Goal: Information Seeking & Learning: Learn about a topic

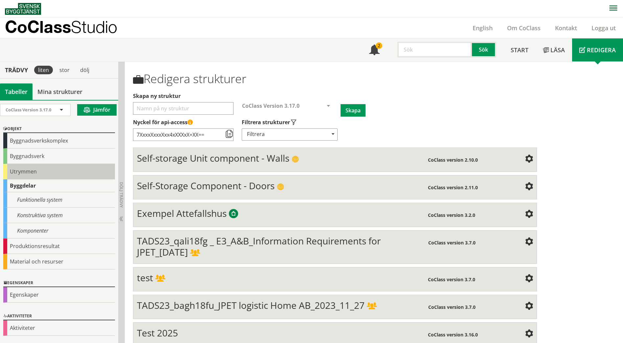
click at [33, 171] on div "Utrymmen" at bounding box center [59, 171] width 112 height 15
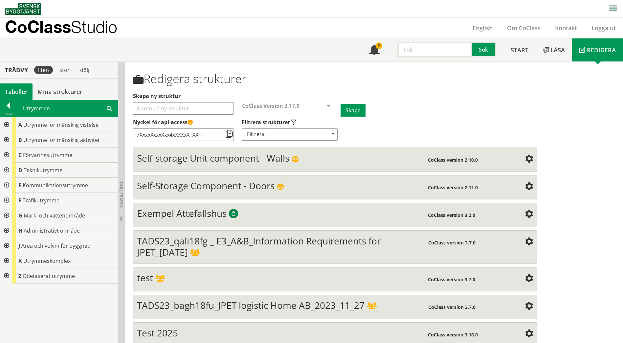
click at [108, 109] on span at bounding box center [109, 108] width 5 height 7
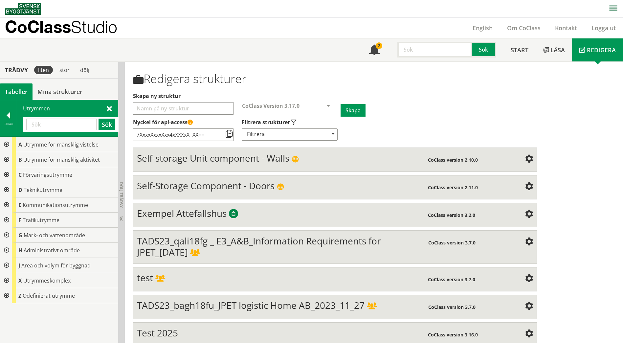
click at [49, 125] on input "text" at bounding box center [61, 124] width 70 height 11
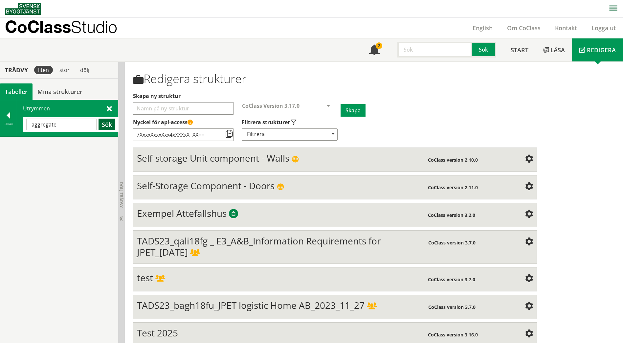
click at [109, 121] on button "Sök" at bounding box center [106, 124] width 17 height 11
click at [105, 127] on button "Sök" at bounding box center [106, 124] width 17 height 11
click at [59, 127] on input "aggregate" at bounding box center [61, 124] width 70 height 11
type input "aggregat"
click at [98, 125] on button "Sök" at bounding box center [106, 124] width 17 height 11
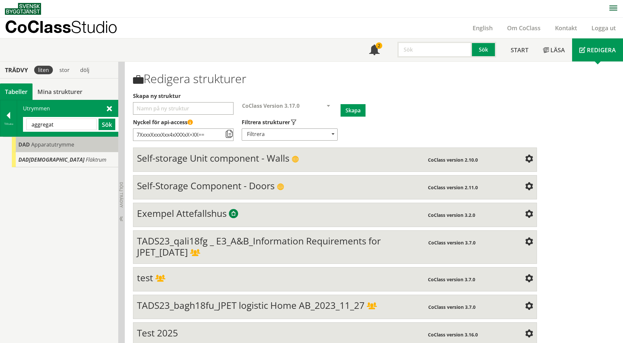
click at [47, 146] on span "Apparatutrymme" at bounding box center [52, 144] width 43 height 7
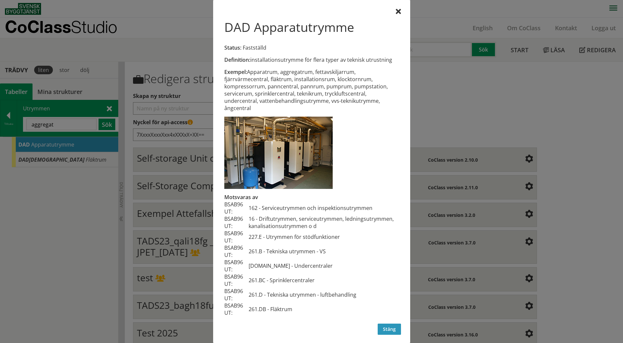
click at [381, 328] on button "Stäng" at bounding box center [389, 328] width 23 height 11
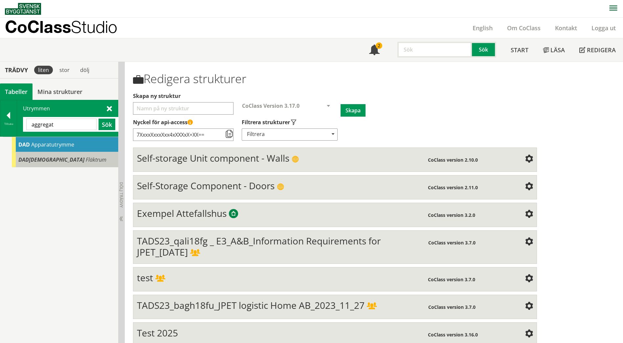
click at [56, 165] on div "DAD[DEMOGRAPHIC_DATA] Fläktrum" at bounding box center [65, 159] width 106 height 15
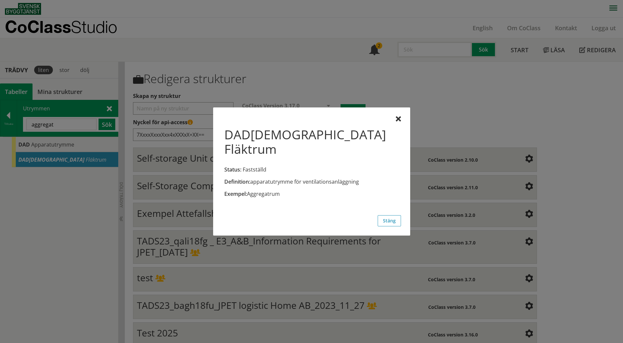
click at [396, 119] on div at bounding box center [398, 119] width 5 height 5
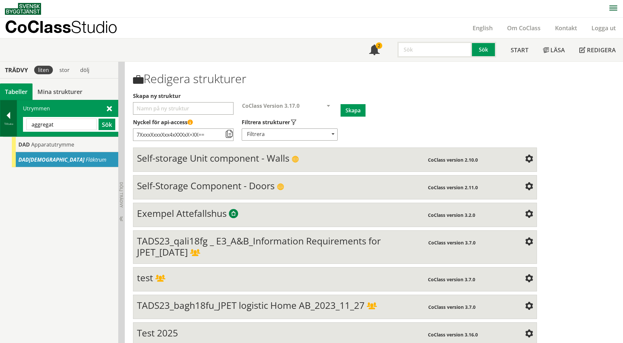
click at [3, 110] on div "Tillbaka" at bounding box center [8, 118] width 17 height 36
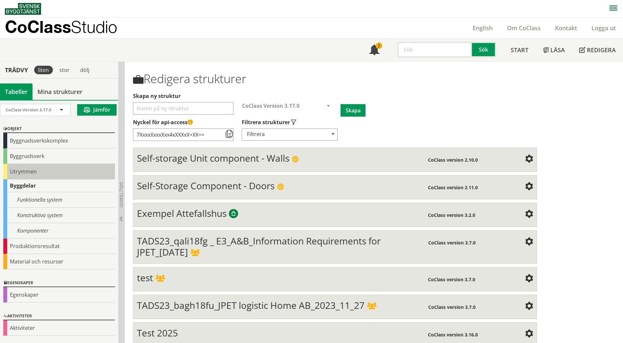
click at [18, 170] on div "Utrymmen" at bounding box center [59, 171] width 112 height 15
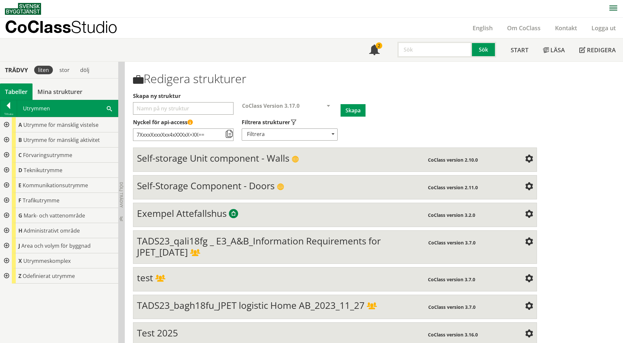
click at [7, 185] on div at bounding box center [6, 185] width 12 height 15
click at [11, 200] on div at bounding box center [11, 200] width 12 height 15
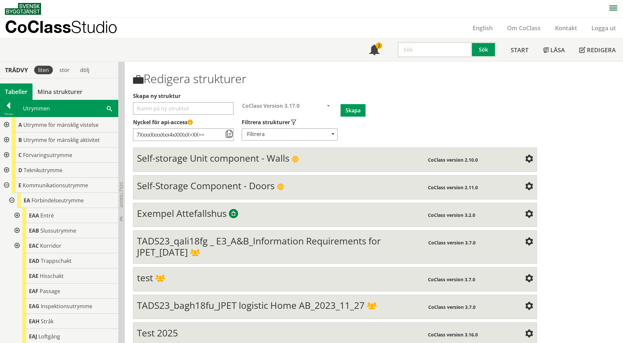
click at [17, 215] on div at bounding box center [17, 215] width 12 height 15
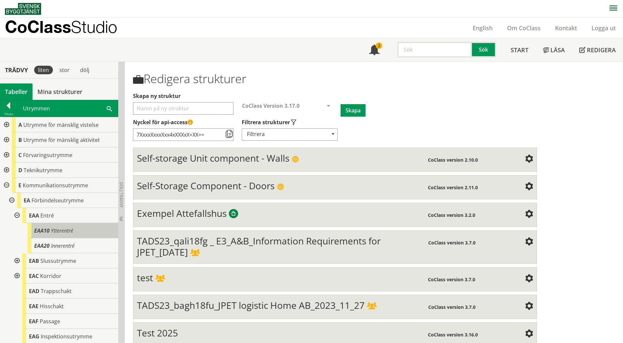
click at [78, 228] on div "EAA10 Ytterentré" at bounding box center [73, 230] width 91 height 15
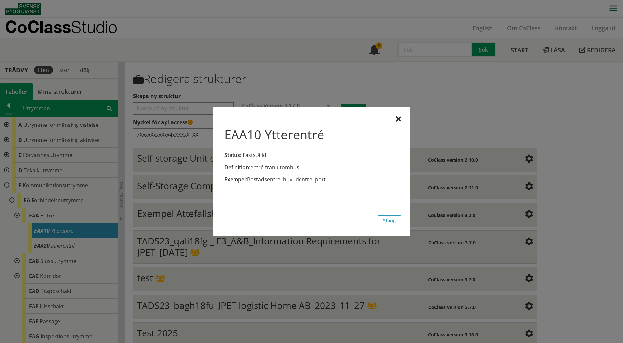
click at [69, 246] on div at bounding box center [311, 171] width 623 height 343
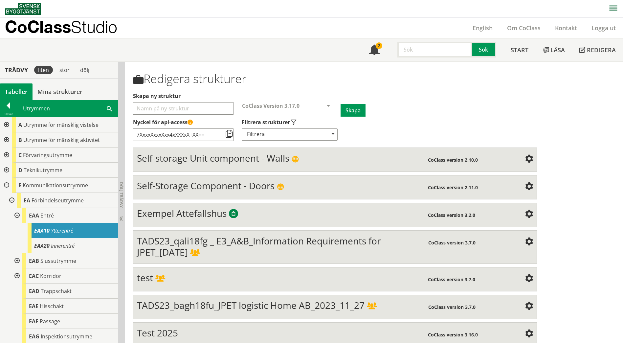
click at [69, 246] on span "Innerentré" at bounding box center [63, 245] width 24 height 7
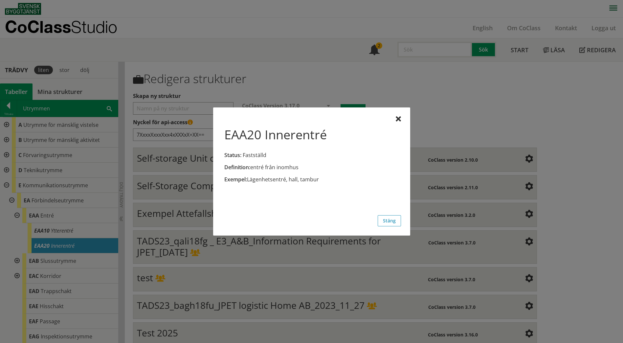
click at [62, 261] on div at bounding box center [311, 171] width 623 height 343
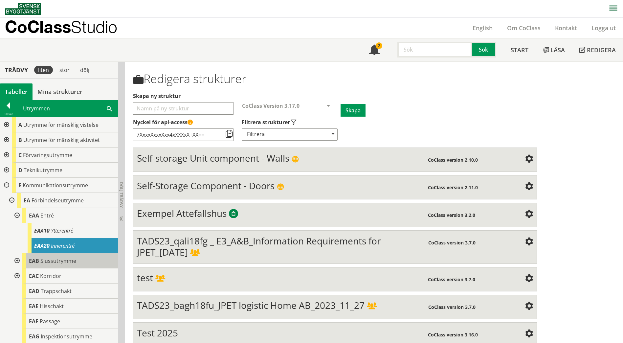
click at [62, 261] on span "Slussutrymme" at bounding box center [58, 260] width 36 height 7
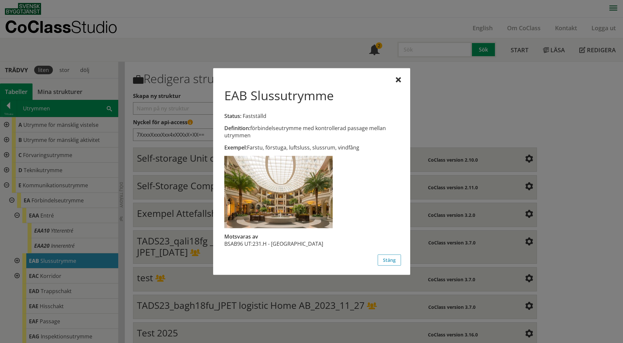
click at [48, 218] on div at bounding box center [311, 171] width 623 height 343
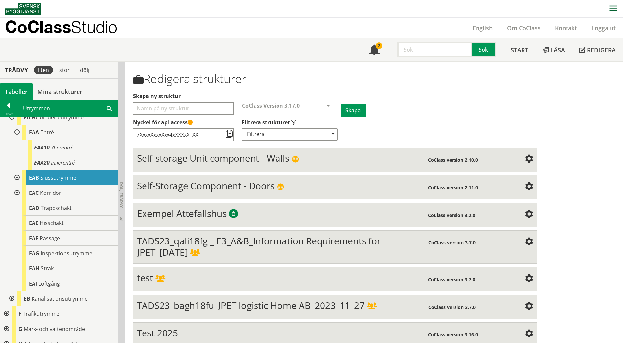
scroll to position [66, 0]
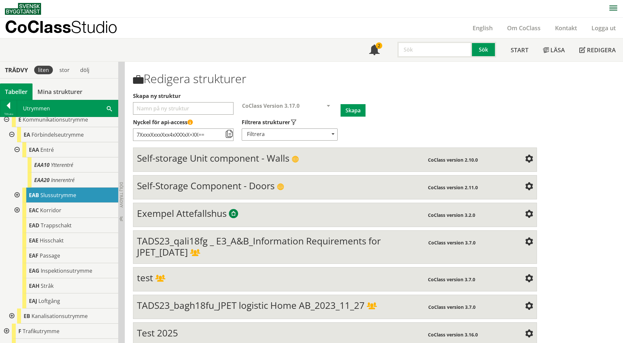
click at [112, 109] on span at bounding box center [109, 108] width 5 height 7
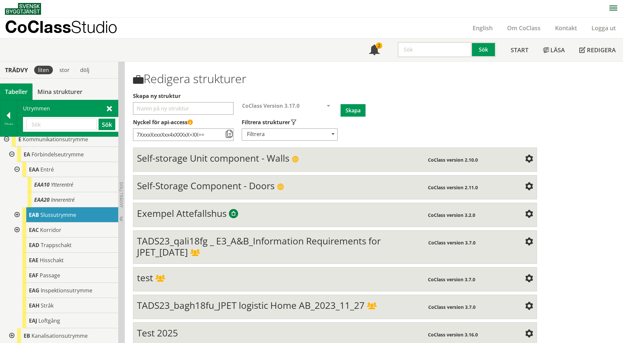
click at [59, 124] on input "text" at bounding box center [61, 124] width 70 height 11
type input "DAD"
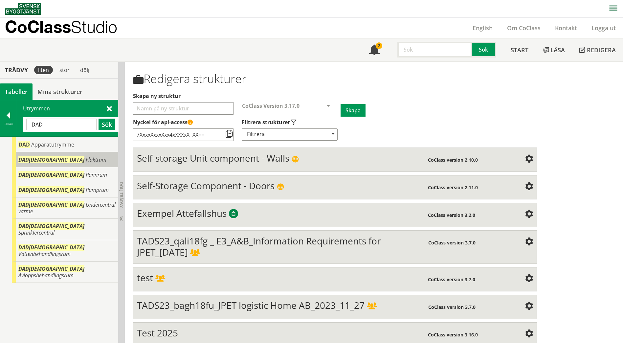
click at [86, 159] on span "Fläktrum" at bounding box center [96, 159] width 21 height 7
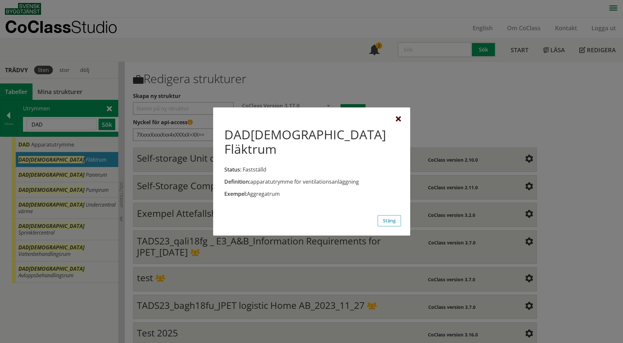
click at [398, 121] on div at bounding box center [398, 119] width 5 height 5
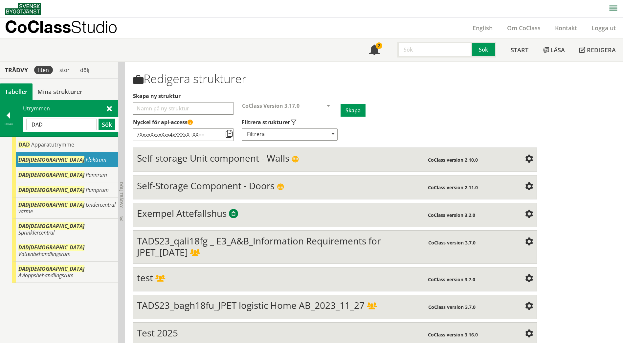
click at [86, 156] on span "Fläktrum" at bounding box center [96, 159] width 21 height 7
click at [0, 0] on div at bounding box center [0, 0] width 0 height 0
click at [86, 156] on span "Fläktrum" at bounding box center [96, 159] width 21 height 7
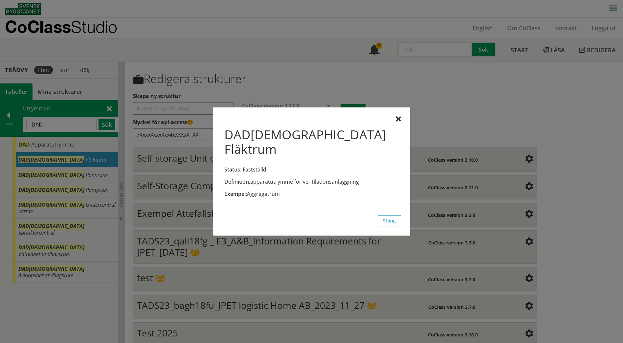
click at [395, 219] on button "Stäng" at bounding box center [389, 220] width 23 height 11
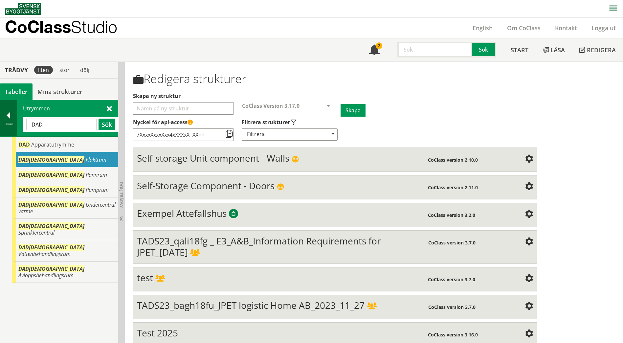
click at [11, 119] on div at bounding box center [8, 116] width 16 height 9
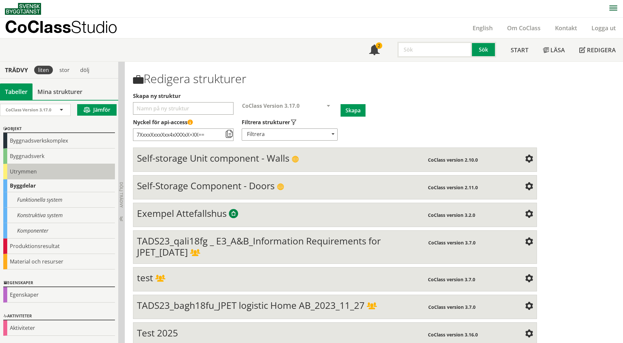
click at [23, 170] on div "Utrymmen" at bounding box center [59, 171] width 112 height 15
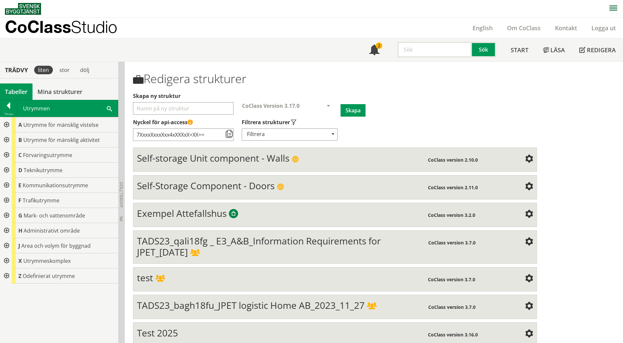
click at [6, 140] on div at bounding box center [6, 139] width 12 height 15
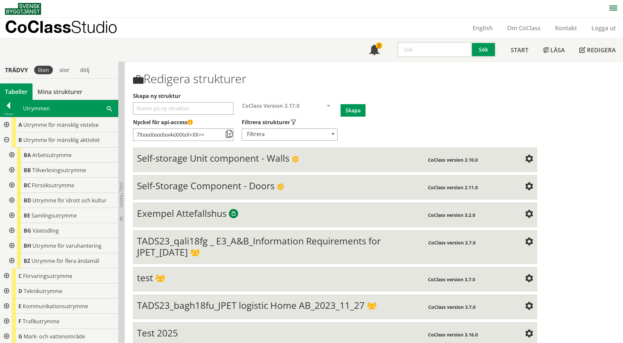
click at [11, 211] on div at bounding box center [11, 215] width 12 height 15
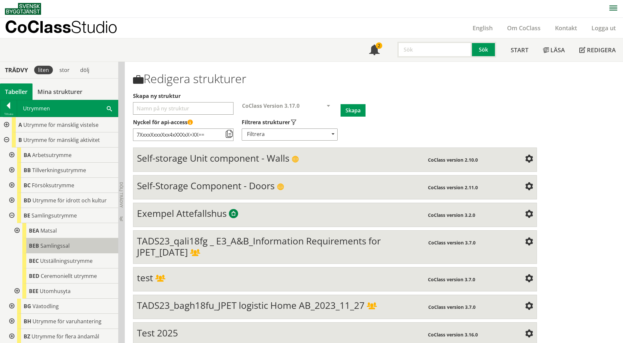
click at [54, 248] on span "Samlingssal" at bounding box center [54, 245] width 29 height 7
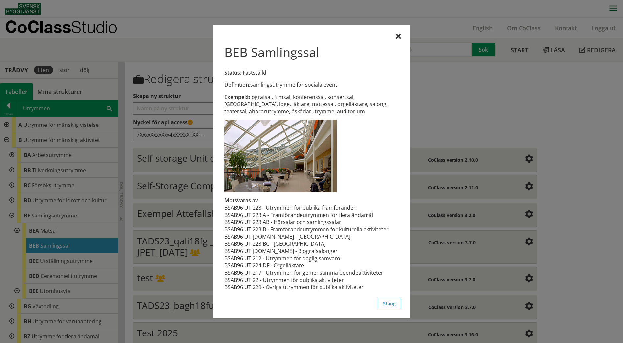
drag, startPoint x: 379, startPoint y: 216, endPoint x: 282, endPoint y: 216, distance: 97.2
click at [286, 216] on td "223.A - Framförandeutrymmen för flera ändamål" at bounding box center [320, 214] width 136 height 7
click at [400, 37] on div at bounding box center [398, 36] width 5 height 5
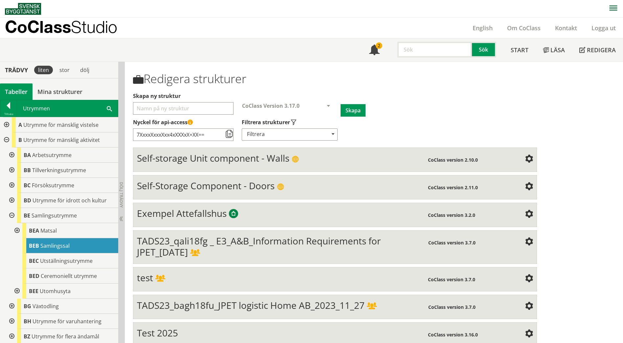
drag, startPoint x: 113, startPoint y: 105, endPoint x: 107, endPoint y: 108, distance: 6.2
click at [113, 105] on div "Utrymmen Sök" at bounding box center [67, 108] width 101 height 16
click at [107, 108] on span at bounding box center [109, 108] width 5 height 7
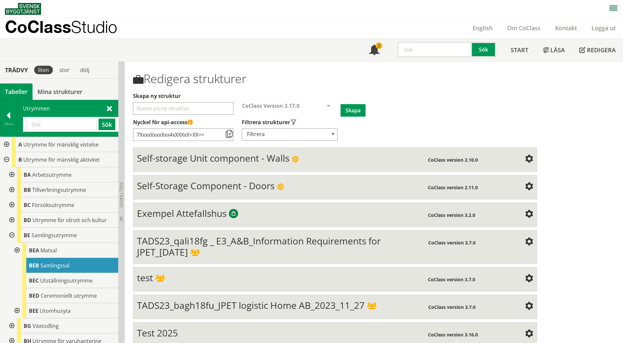
click at [60, 126] on input "text" at bounding box center [61, 124] width 70 height 11
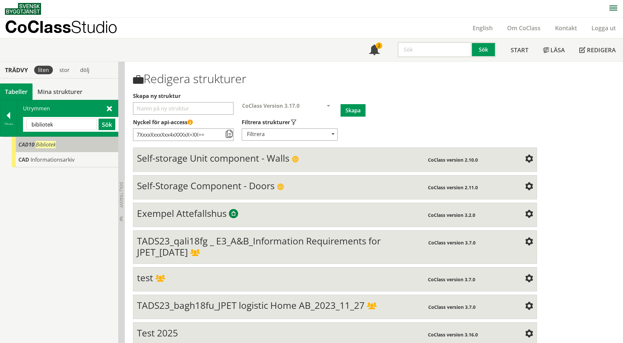
click at [28, 147] on span "CAD10" at bounding box center [26, 144] width 16 height 7
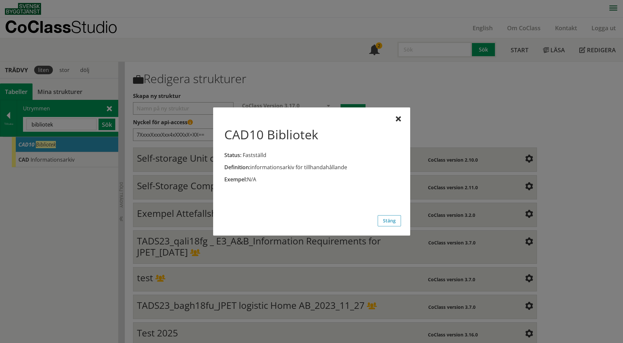
drag, startPoint x: 399, startPoint y: 120, endPoint x: 371, endPoint y: 124, distance: 27.5
click at [399, 120] on div at bounding box center [398, 119] width 5 height 5
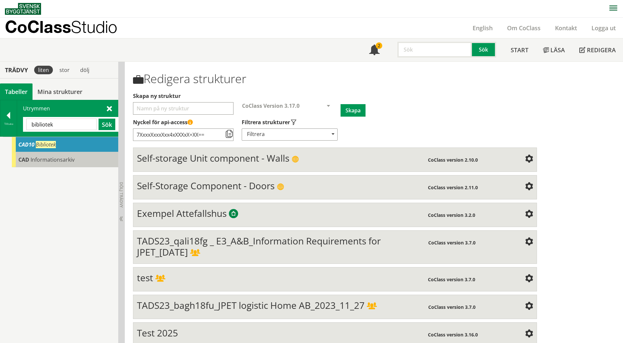
click at [43, 157] on span "Informationsarkiv" at bounding box center [53, 159] width 44 height 7
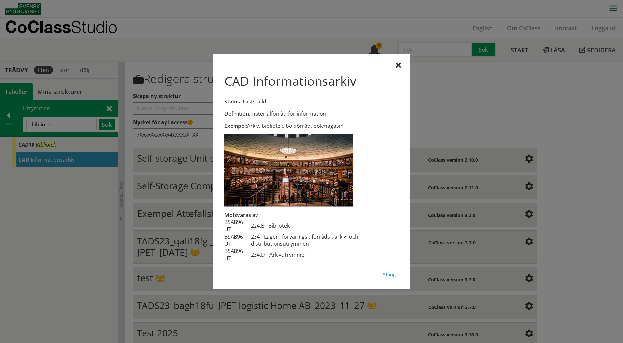
click at [275, 239] on td "234 - Lager-, förvarings-, förråds-, arkiv- och distributionsutrymmen" at bounding box center [325, 240] width 148 height 14
click at [398, 274] on button "Stäng" at bounding box center [389, 274] width 23 height 11
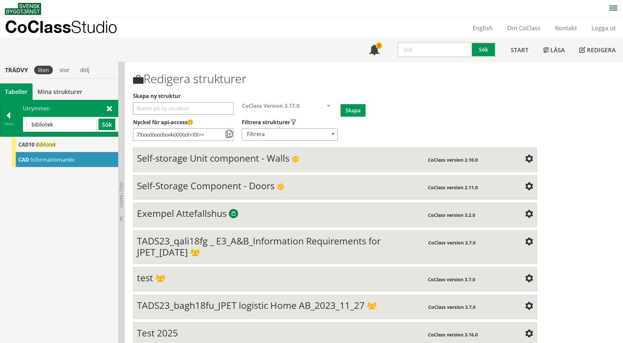
drag, startPoint x: 61, startPoint y: 124, endPoint x: 0, endPoint y: 124, distance: 61.1
click at [0, 124] on div "Tillbaka Utrymmen bibliotek Sök" at bounding box center [59, 118] width 118 height 37
type input "CAD"
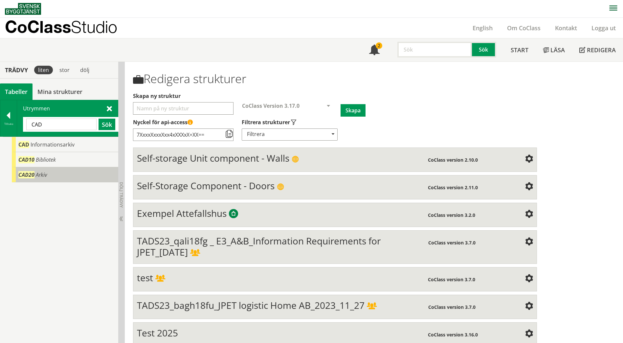
click at [36, 175] on span "Arkiv" at bounding box center [41, 174] width 11 height 7
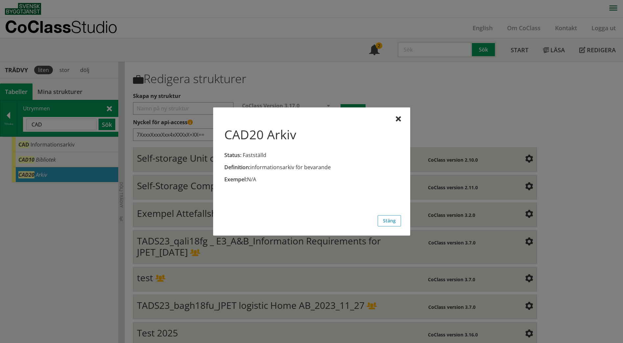
drag, startPoint x: 334, startPoint y: 167, endPoint x: 272, endPoint y: 169, distance: 62.1
click at [272, 169] on div "Definition: informationsarkiv för bevarande" at bounding box center [311, 166] width 174 height 7
click at [397, 119] on div at bounding box center [398, 119] width 5 height 5
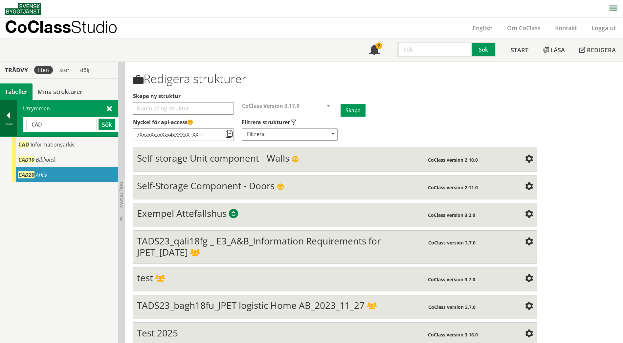
click at [4, 117] on div at bounding box center [8, 116] width 16 height 9
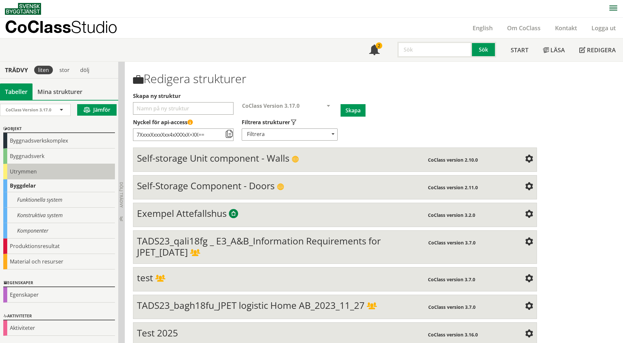
click at [22, 174] on div "Utrymmen" at bounding box center [59, 171] width 112 height 15
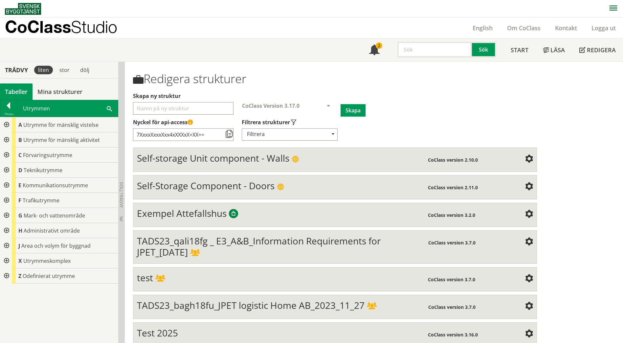
click at [8, 158] on div at bounding box center [6, 154] width 12 height 15
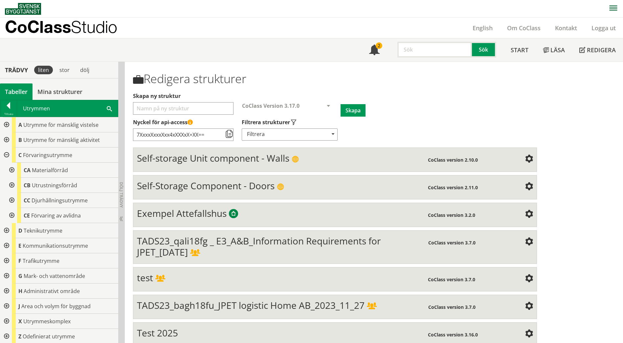
click at [11, 171] on div at bounding box center [11, 170] width 12 height 15
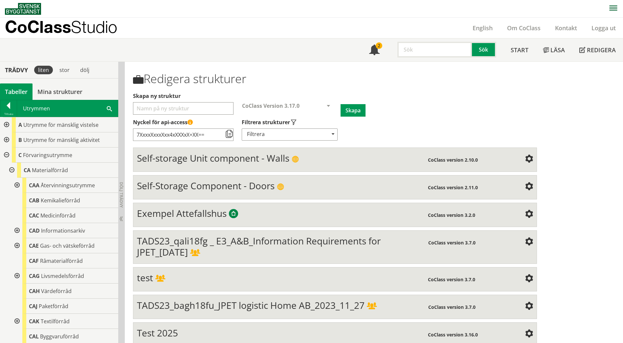
click at [16, 230] on div at bounding box center [17, 230] width 12 height 15
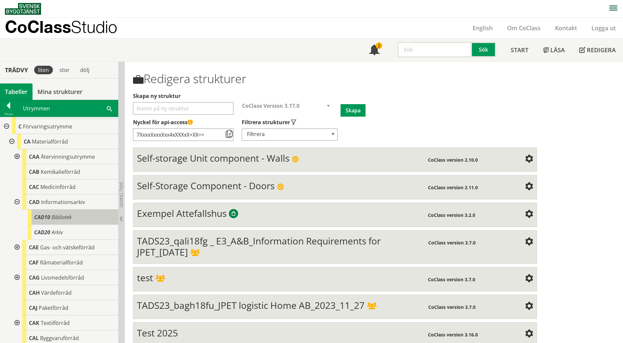
scroll to position [66, 0]
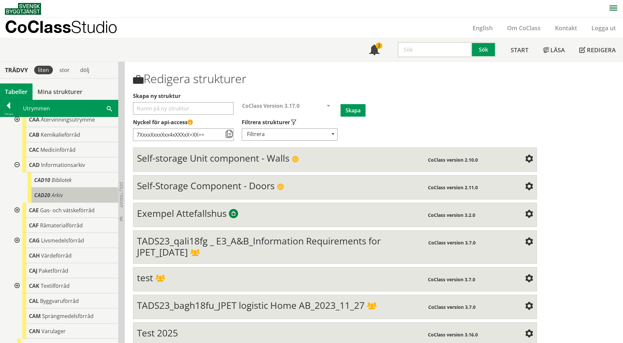
click at [52, 192] on span "Arkiv" at bounding box center [57, 194] width 11 height 7
click at [52, 193] on span "Arkiv" at bounding box center [57, 194] width 11 height 7
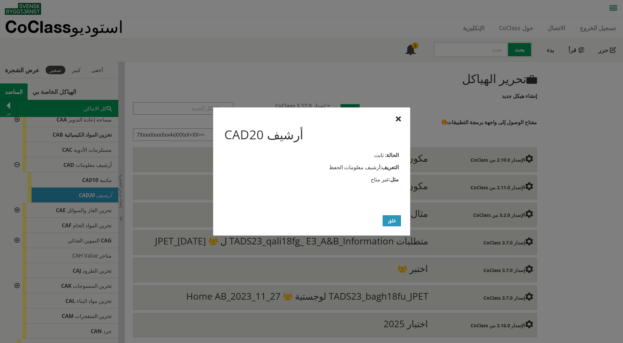
click at [389, 222] on button "غلق" at bounding box center [391, 220] width 18 height 11
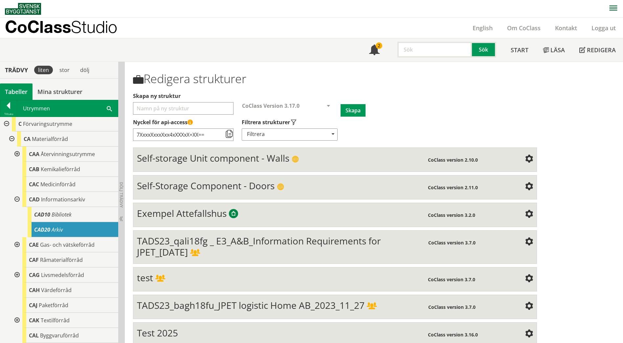
scroll to position [0, 0]
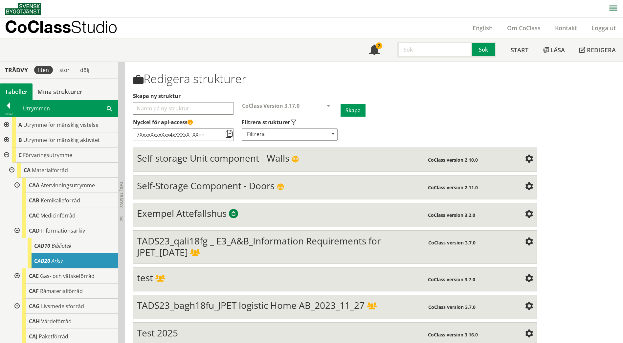
click at [4, 136] on div at bounding box center [6, 139] width 12 height 15
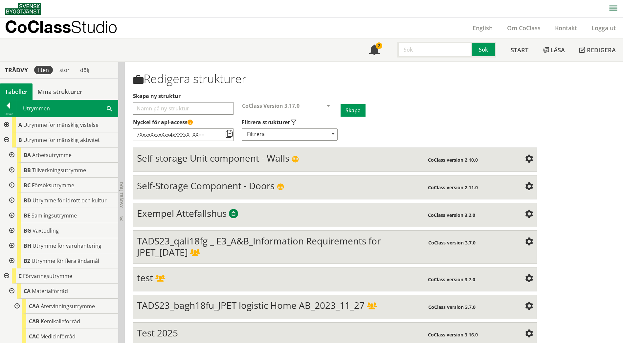
click at [11, 156] on div at bounding box center [11, 154] width 12 height 15
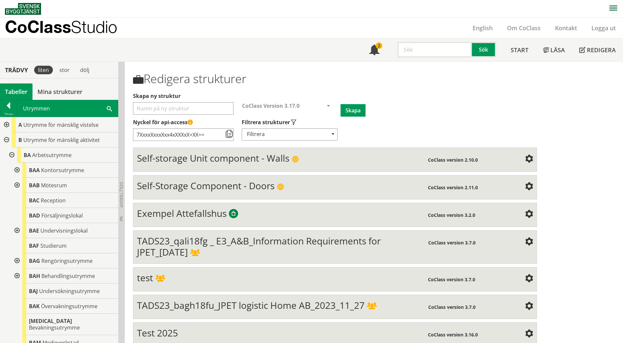
click at [15, 231] on div at bounding box center [17, 230] width 12 height 15
click at [22, 262] on div at bounding box center [22, 260] width 12 height 15
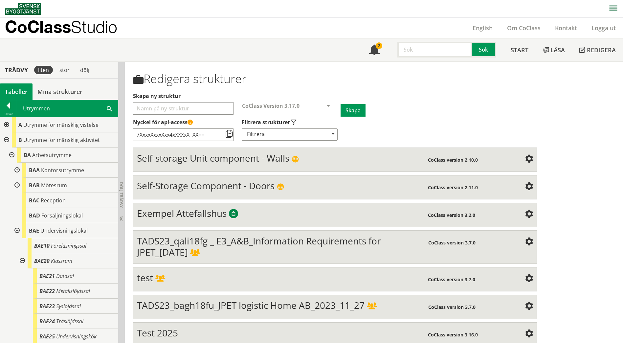
click at [5, 138] on div at bounding box center [6, 139] width 12 height 15
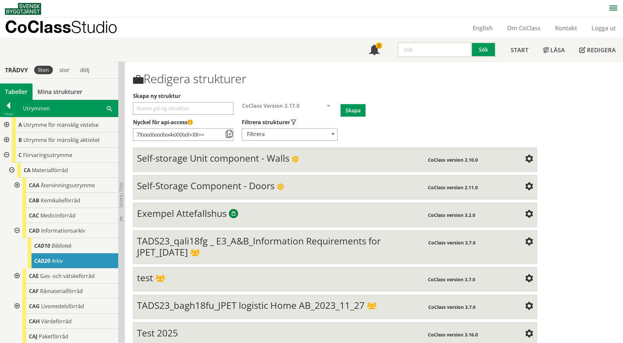
click at [4, 124] on div at bounding box center [6, 124] width 12 height 15
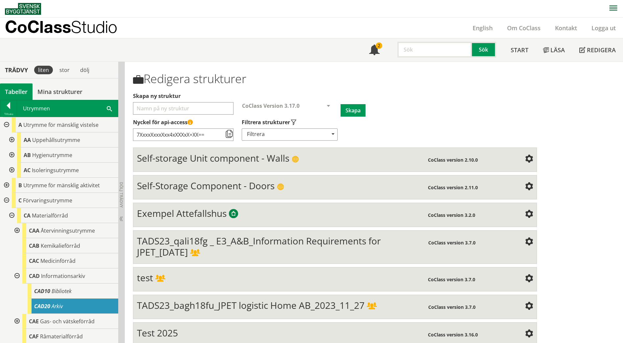
click at [10, 139] on div at bounding box center [11, 139] width 12 height 15
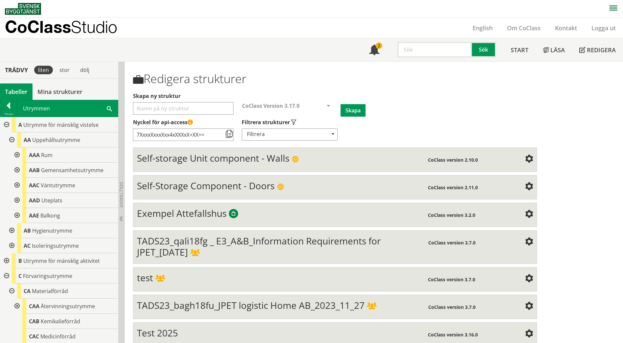
click at [17, 170] on div at bounding box center [17, 170] width 12 height 15
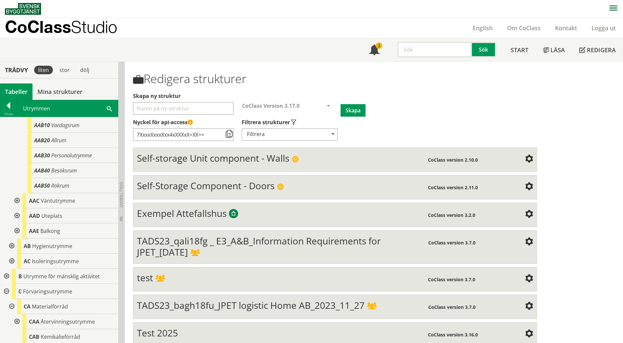
scroll to position [66, 0]
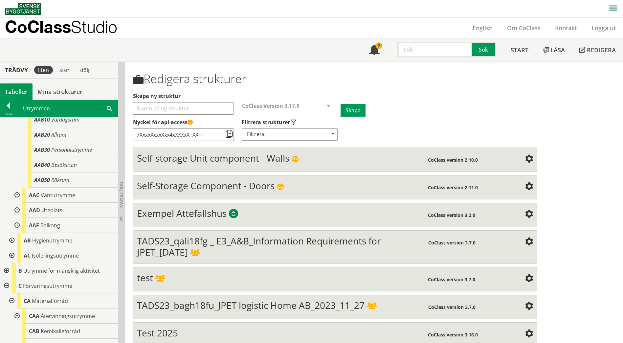
click at [18, 194] on div at bounding box center [17, 194] width 12 height 15
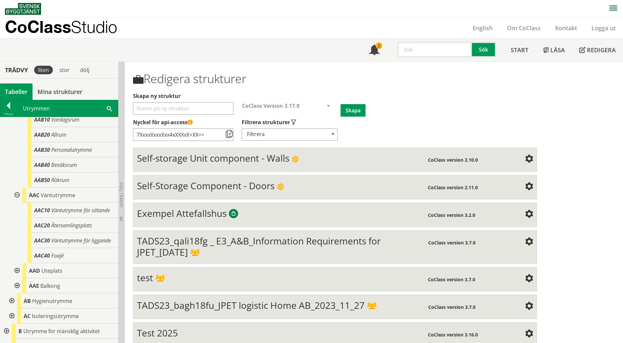
click at [18, 194] on div at bounding box center [17, 194] width 12 height 15
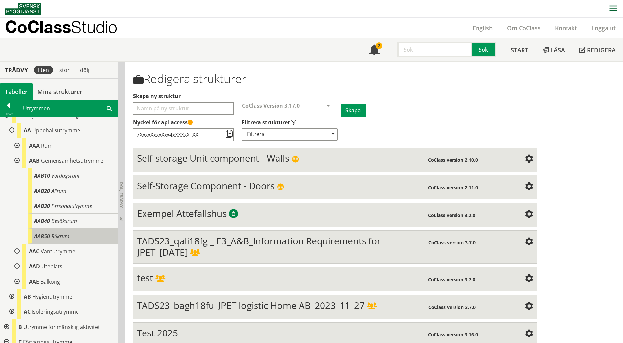
scroll to position [0, 0]
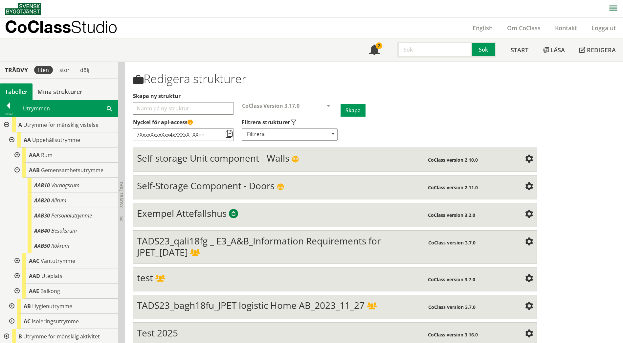
click at [16, 156] on div at bounding box center [17, 154] width 12 height 15
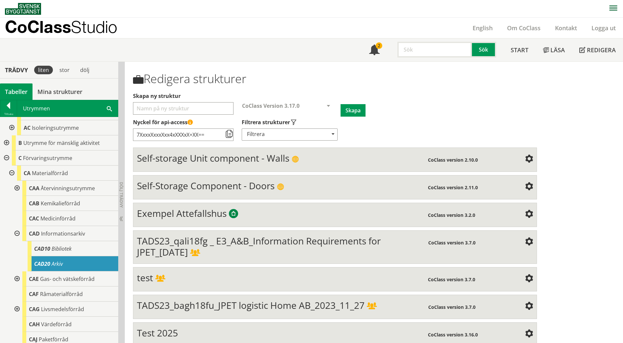
scroll to position [263, 0]
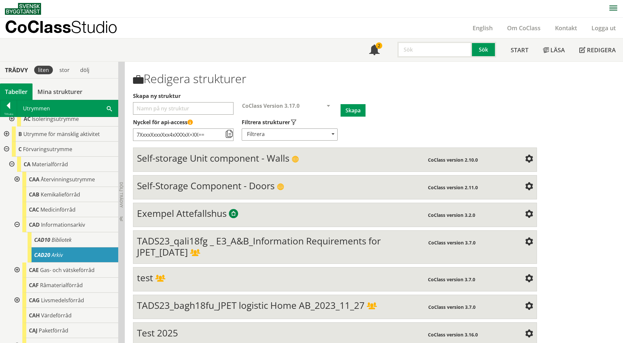
click at [5, 133] on div at bounding box center [6, 133] width 12 height 15
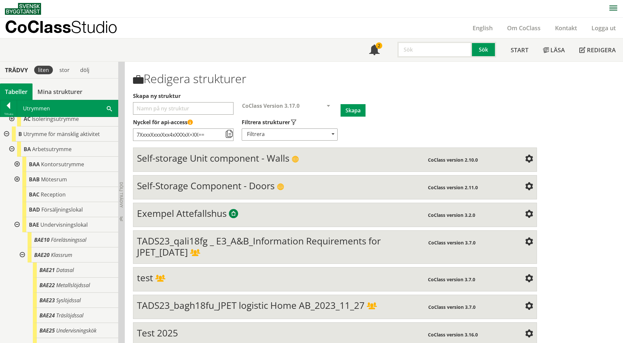
click at [17, 176] on div at bounding box center [17, 179] width 12 height 15
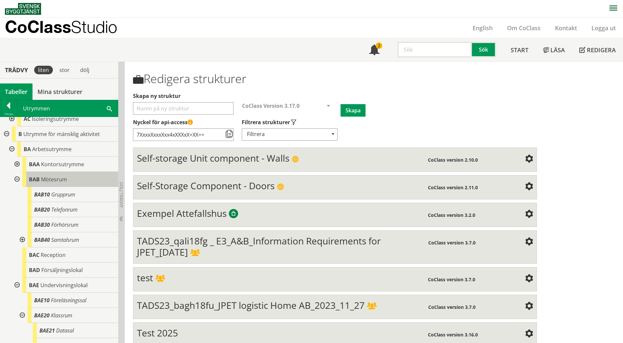
click at [60, 179] on span "Mötesrum" at bounding box center [54, 179] width 26 height 7
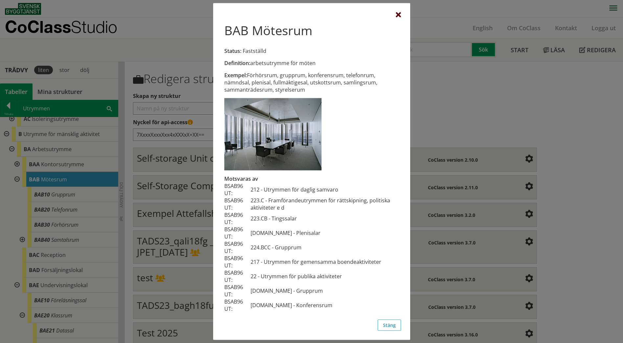
click at [398, 14] on div at bounding box center [398, 14] width 5 height 5
